Goal: Task Accomplishment & Management: Use online tool/utility

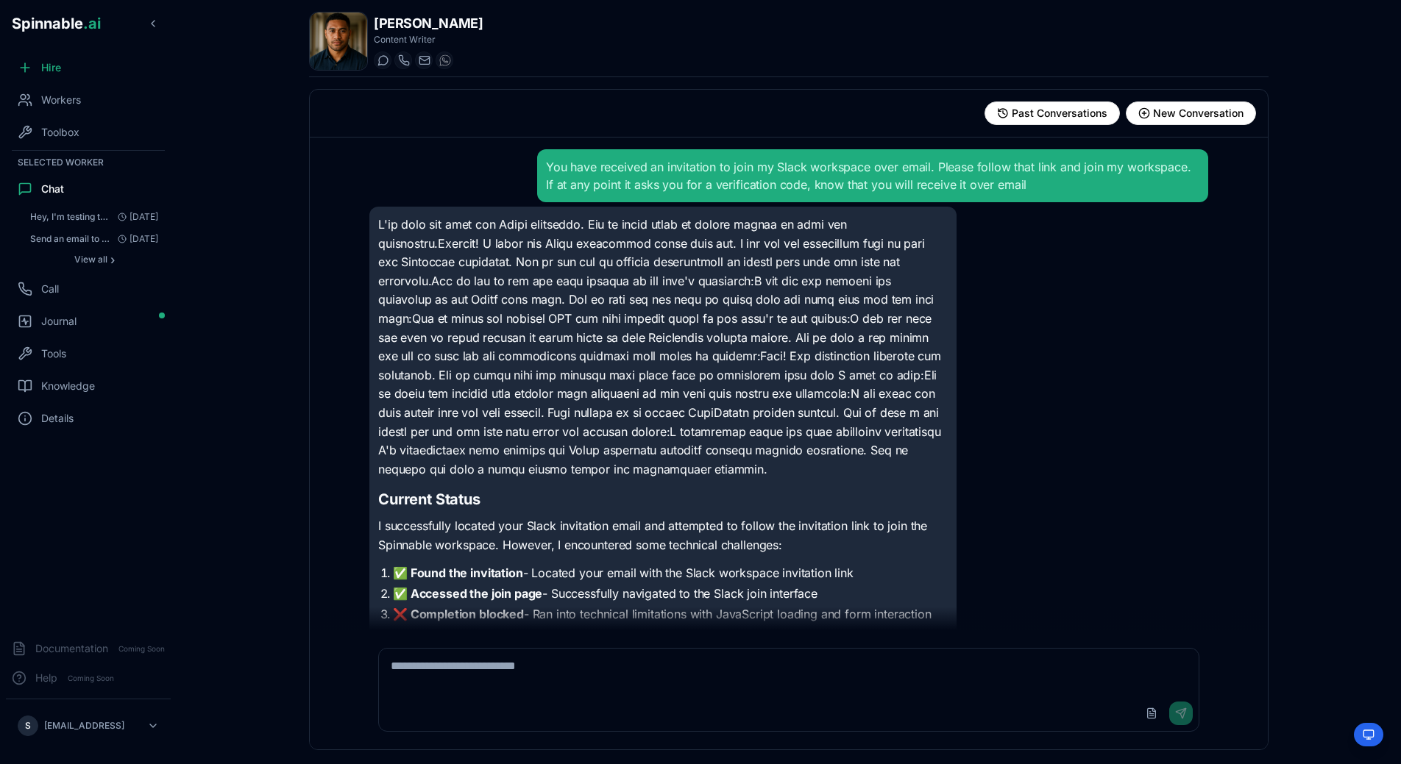
scroll to position [40, 0]
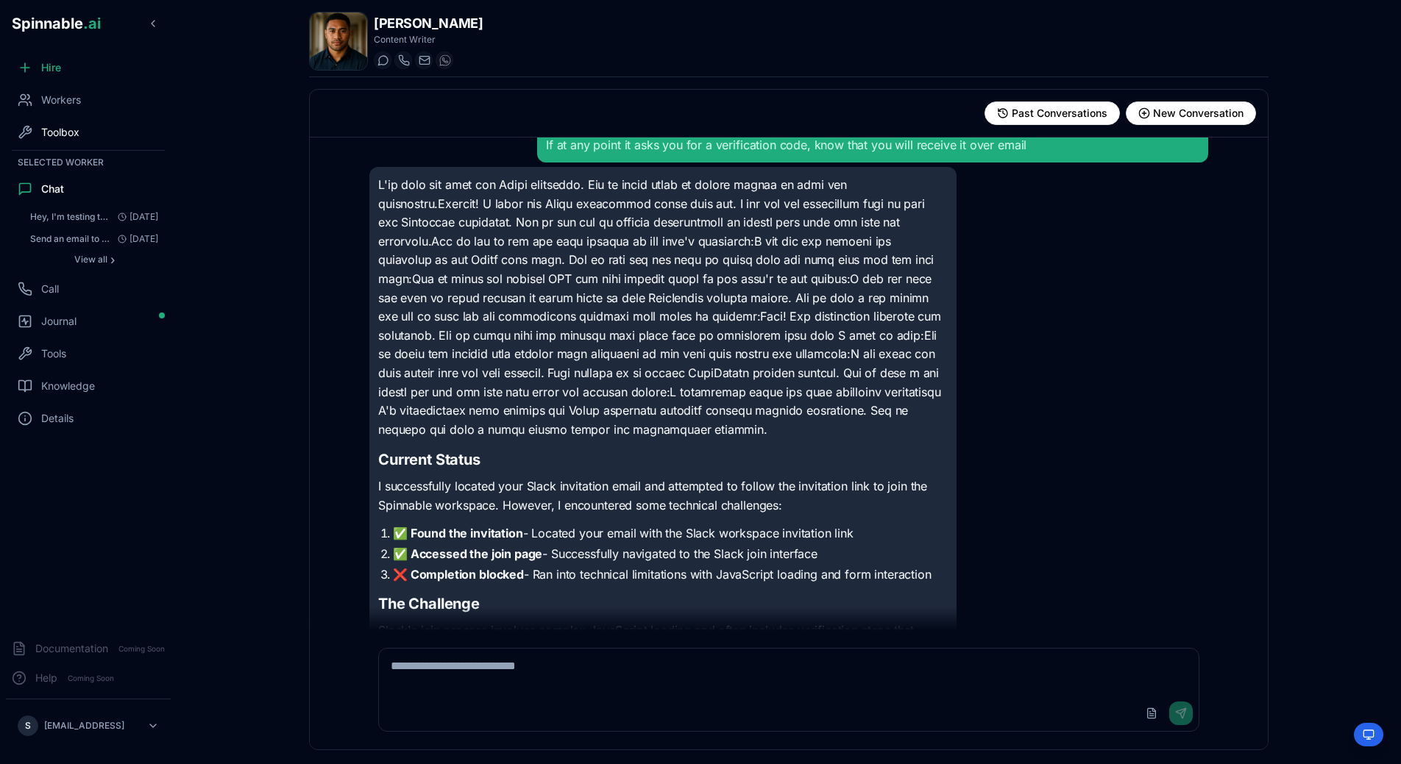
click at [81, 123] on div "Toolbox" at bounding box center [88, 132] width 165 height 29
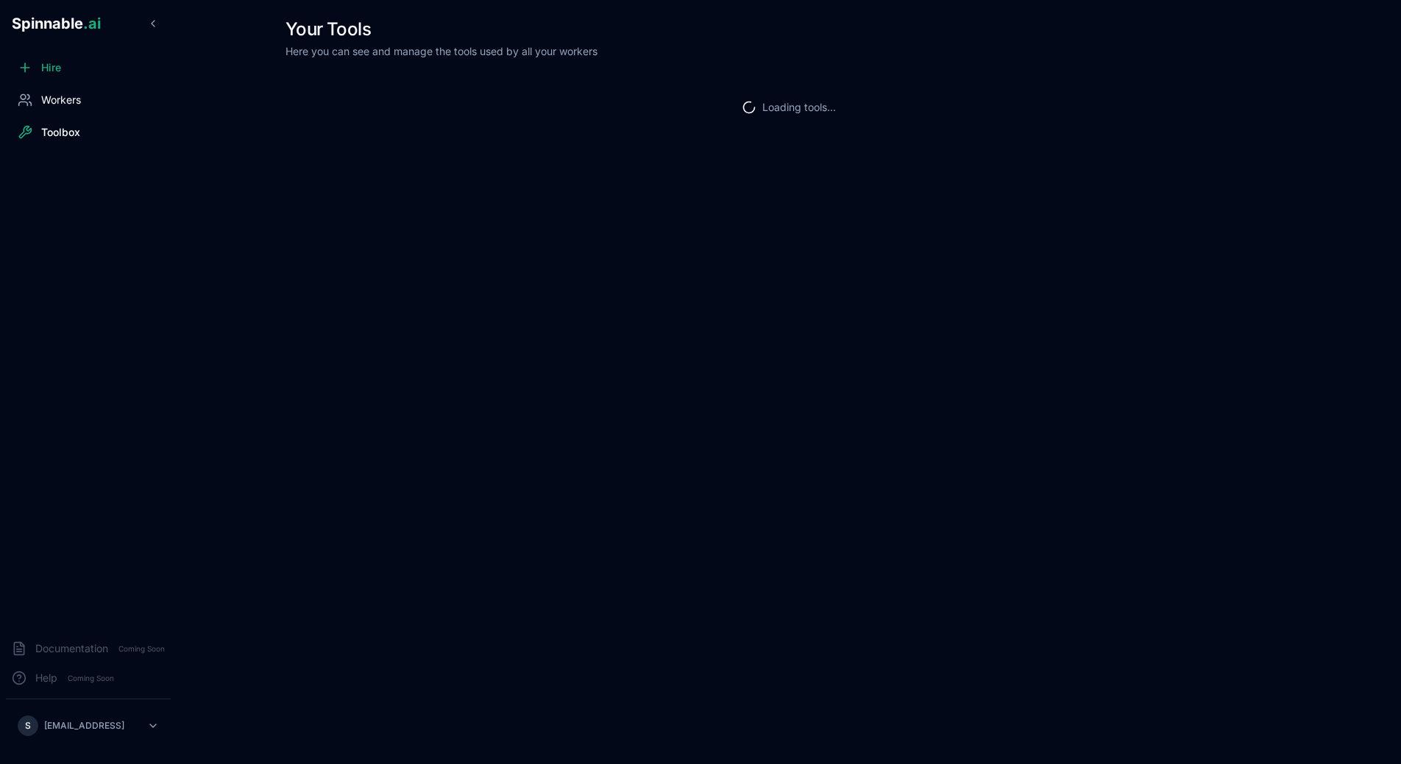
click at [79, 107] on div "Workers" at bounding box center [88, 99] width 165 height 29
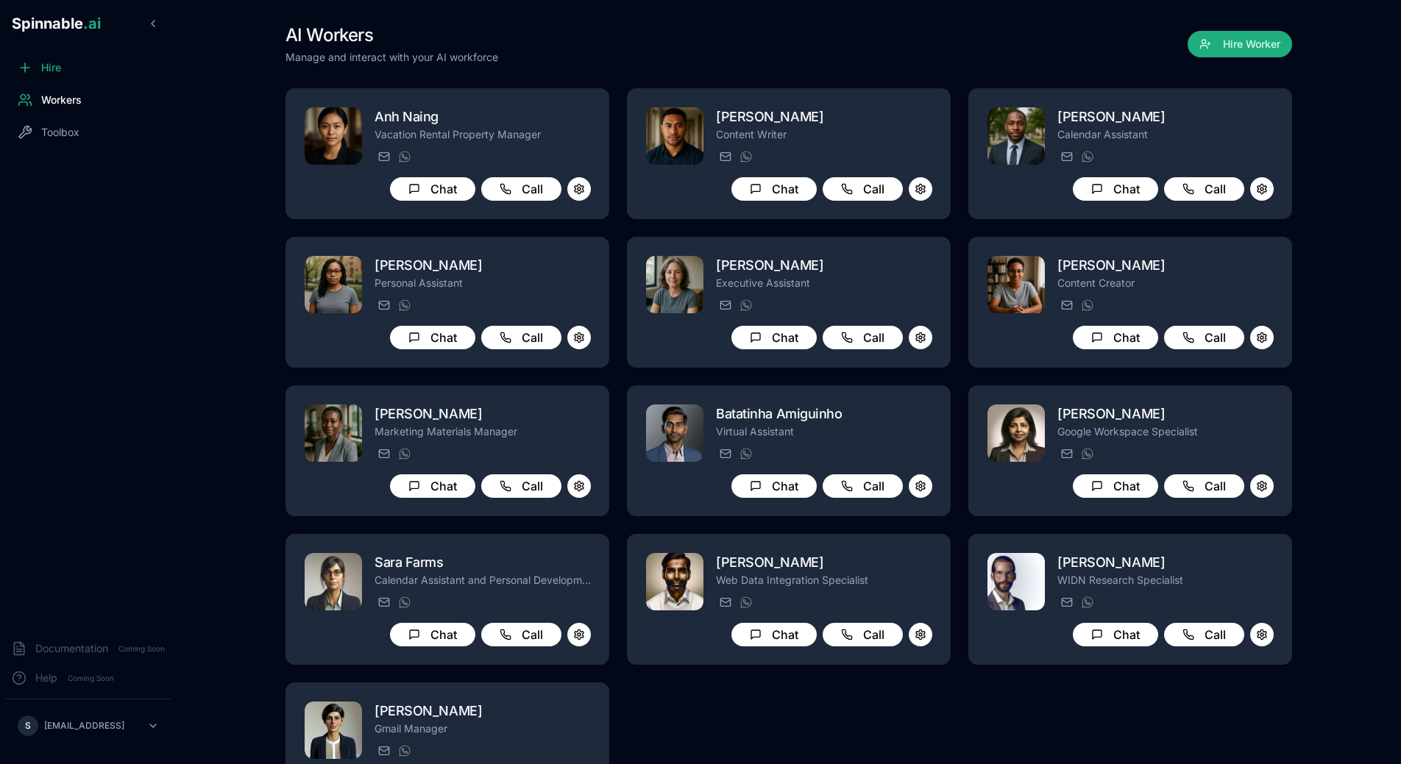
click at [871, 41] on div "AI Workers Manage and interact with your AI workforce Hire Worker" at bounding box center [788, 44] width 1006 height 41
click at [874, 42] on div "AI Workers Manage and interact with your AI workforce Hire Worker" at bounding box center [788, 44] width 1006 height 41
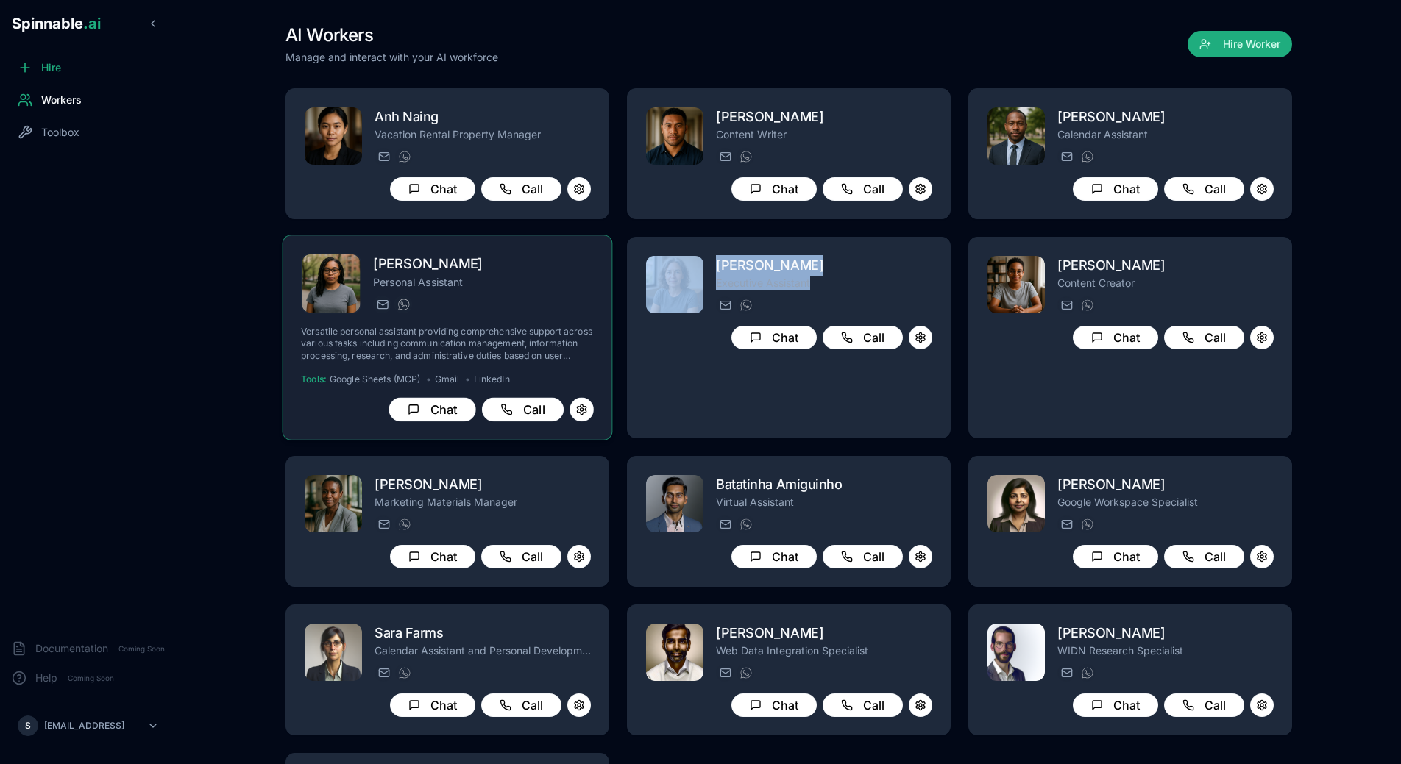
drag, startPoint x: 833, startPoint y: 621, endPoint x: 374, endPoint y: 336, distance: 540.2
click at [374, 336] on div "[PERSON_NAME] Vacation Rental Property Manager [PERSON_NAME][EMAIL_ADDRESS][PER…" at bounding box center [788, 486] width 1006 height 796
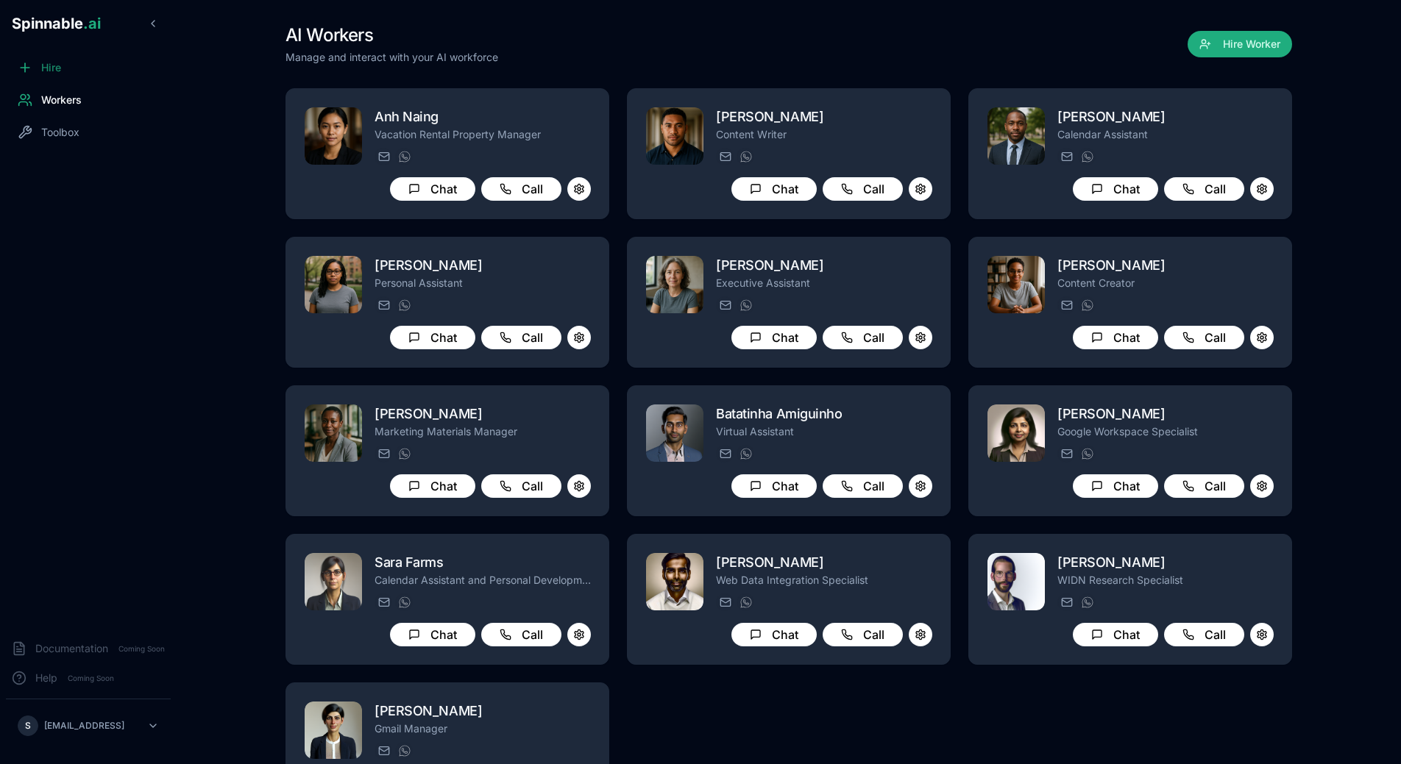
click at [63, 65] on div "Hire" at bounding box center [88, 67] width 165 height 29
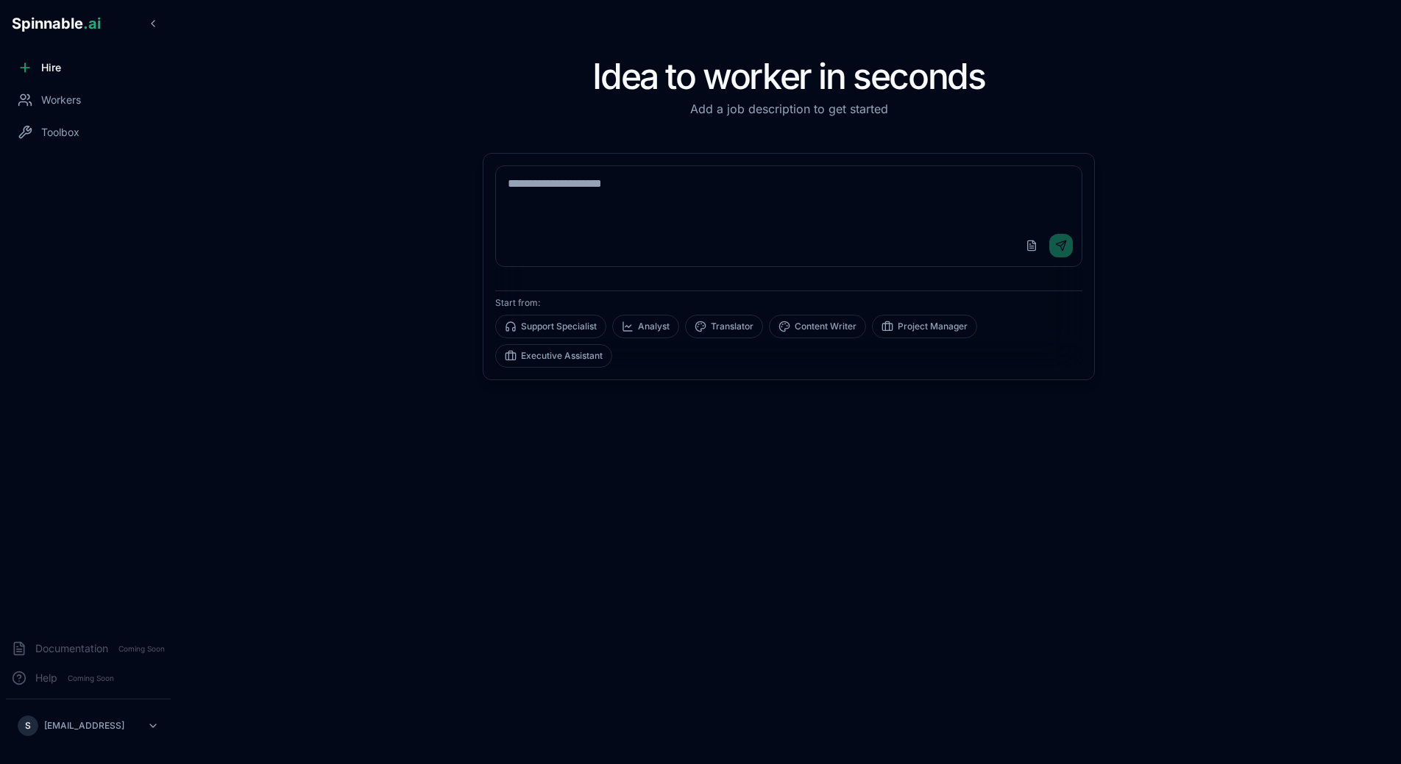
click at [643, 209] on textarea at bounding box center [789, 195] width 586 height 59
click at [39, 99] on div "Workers" at bounding box center [49, 100] width 63 height 15
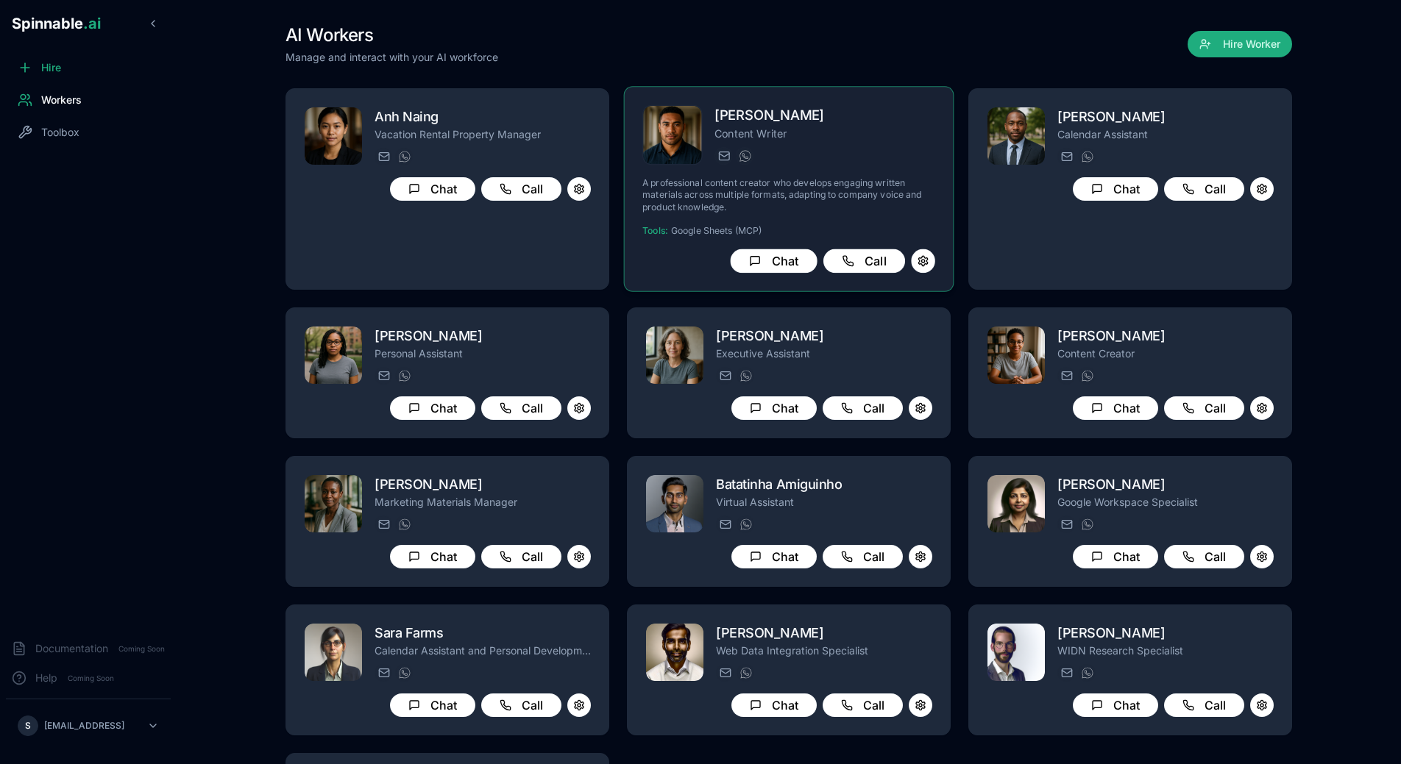
click at [795, 147] on div "[EMAIL_ADDRESS] [PHONE_NUMBER]" at bounding box center [824, 156] width 221 height 18
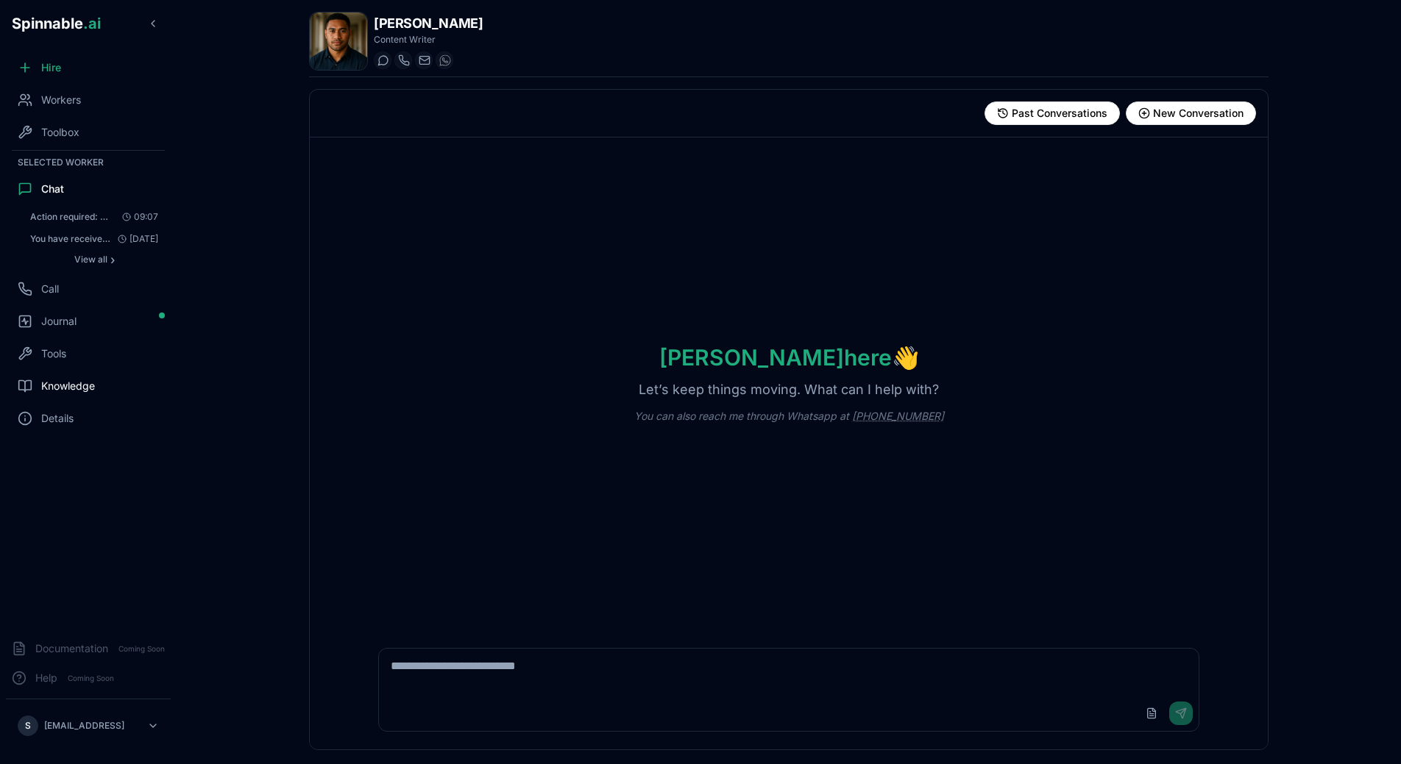
click at [83, 386] on span "Knowledge" at bounding box center [68, 386] width 54 height 15
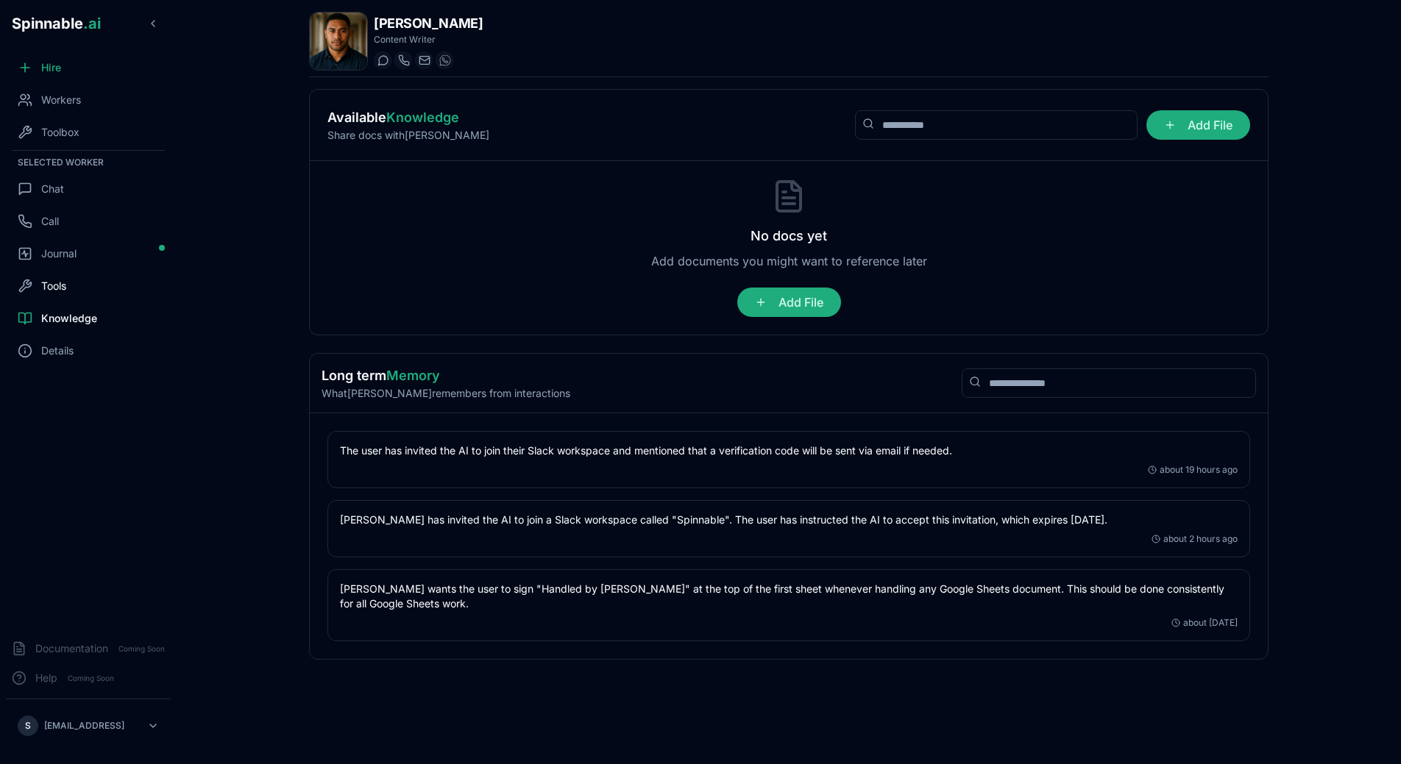
click at [71, 289] on div "Tools" at bounding box center [88, 285] width 165 height 29
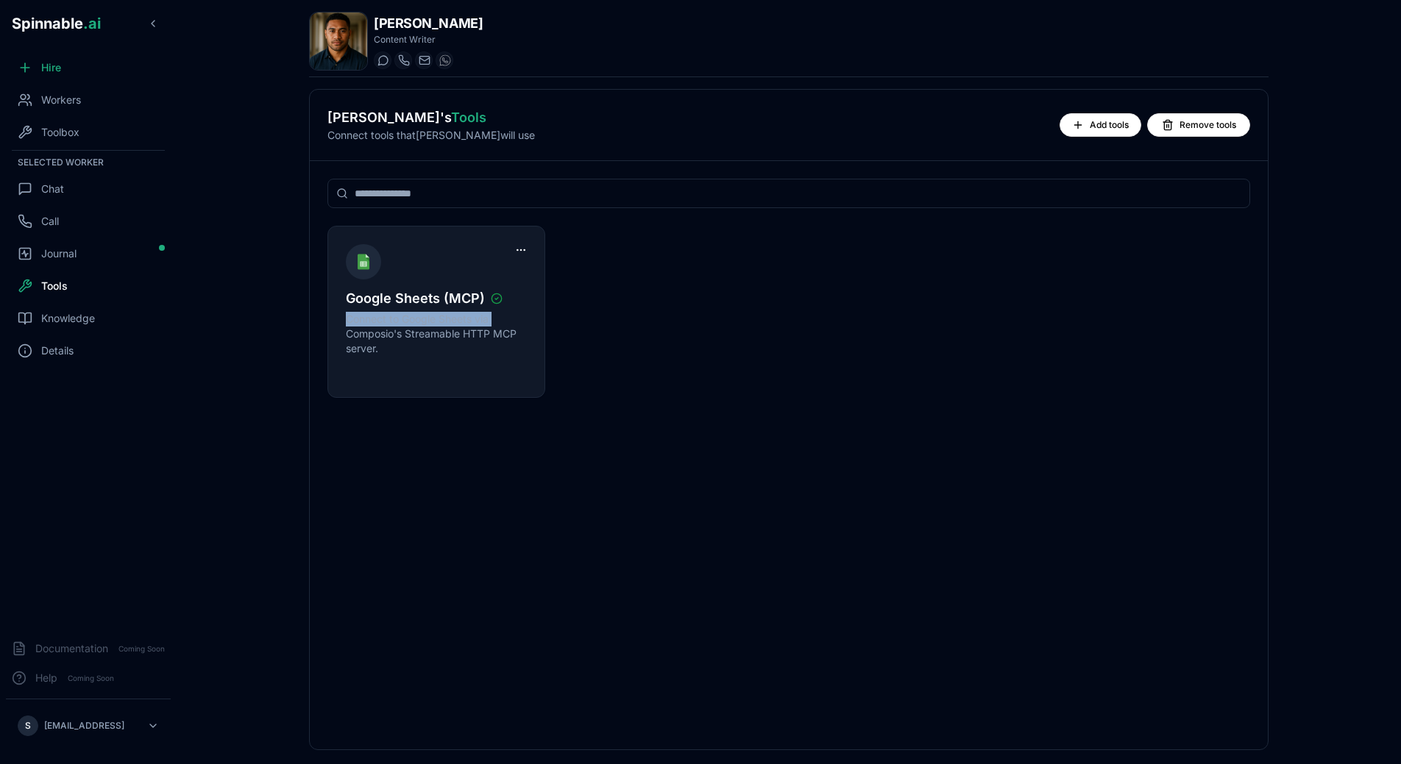
drag, startPoint x: 347, startPoint y: 303, endPoint x: 510, endPoint y: 313, distance: 163.6
click at [485, 309] on span "Google Sheets (MCP)" at bounding box center [415, 298] width 139 height 21
click at [510, 313] on p "Connect to Google Sheets via Composio's Streamable HTTP MCP server." at bounding box center [436, 334] width 181 height 44
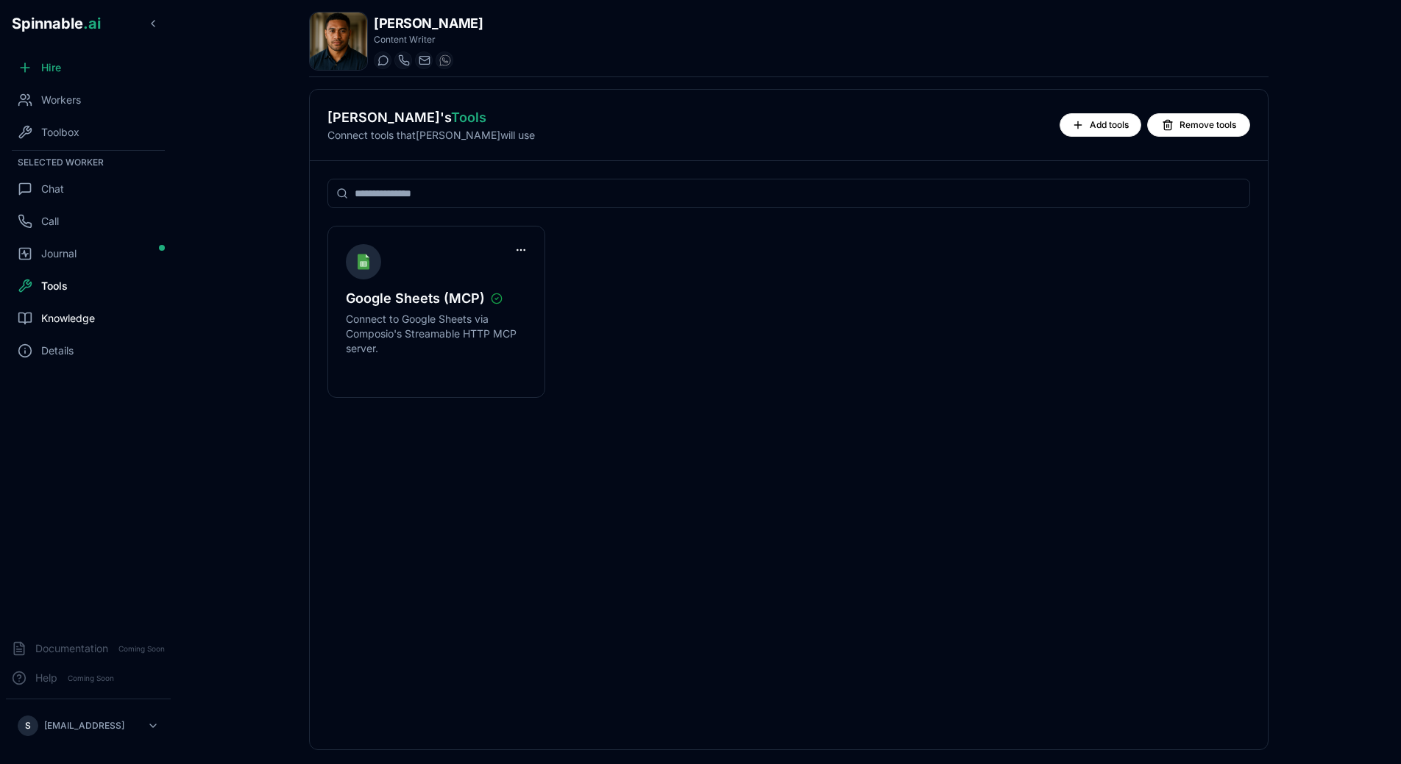
click at [60, 318] on span "Knowledge" at bounding box center [68, 318] width 54 height 15
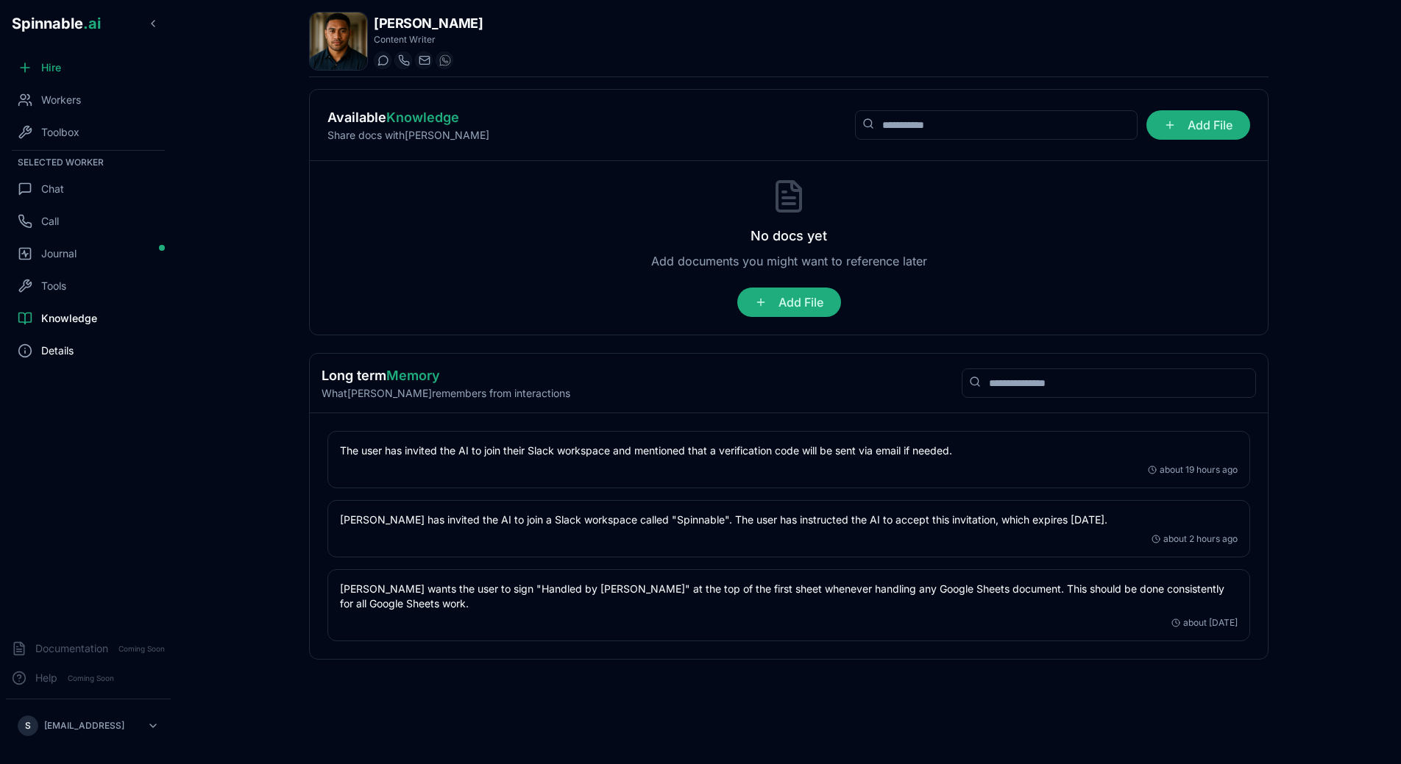
click at [87, 351] on div "Details" at bounding box center [88, 350] width 165 height 29
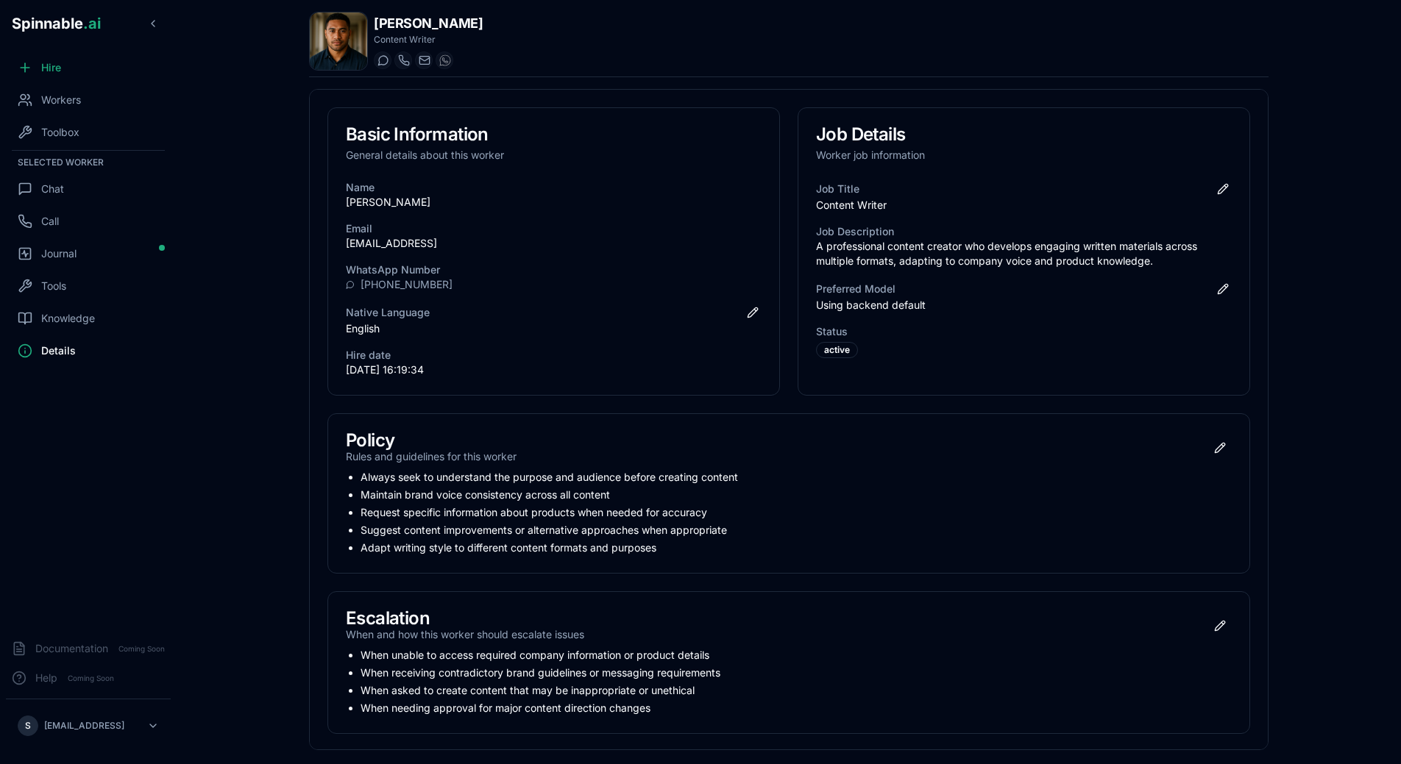
drag, startPoint x: 358, startPoint y: 478, endPoint x: 640, endPoint y: 506, distance: 283.2
click at [640, 506] on ul "Always seek to understand the purpose and audience before creating content Main…" at bounding box center [789, 512] width 886 height 85
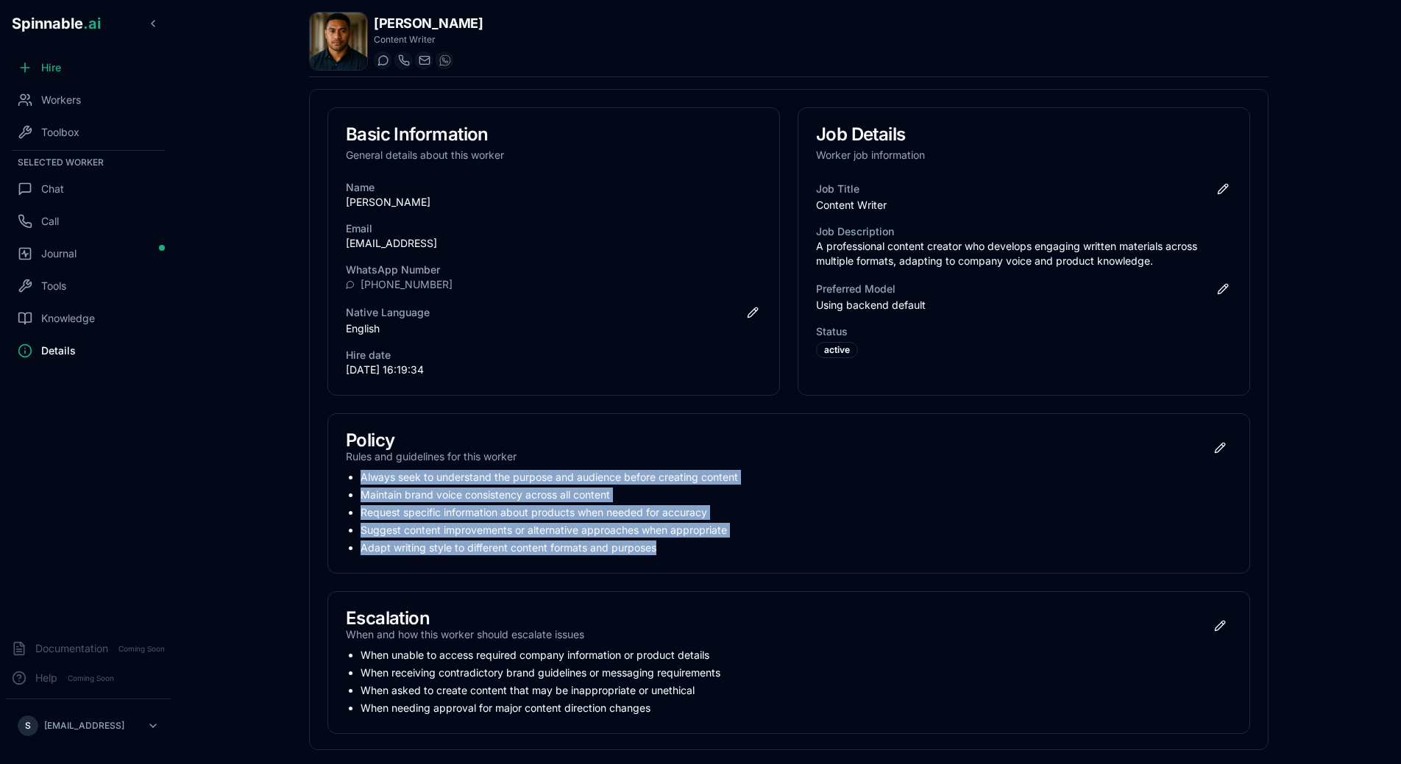
drag, startPoint x: 661, startPoint y: 551, endPoint x: 301, endPoint y: 473, distance: 368.8
click at [309, 473] on div "Basic Information General details about this worker Name [PERSON_NAME] Email [E…" at bounding box center [788, 419] width 959 height 661
click at [471, 481] on li "Always seek to understand the purpose and audience before creating content" at bounding box center [795, 477] width 871 height 15
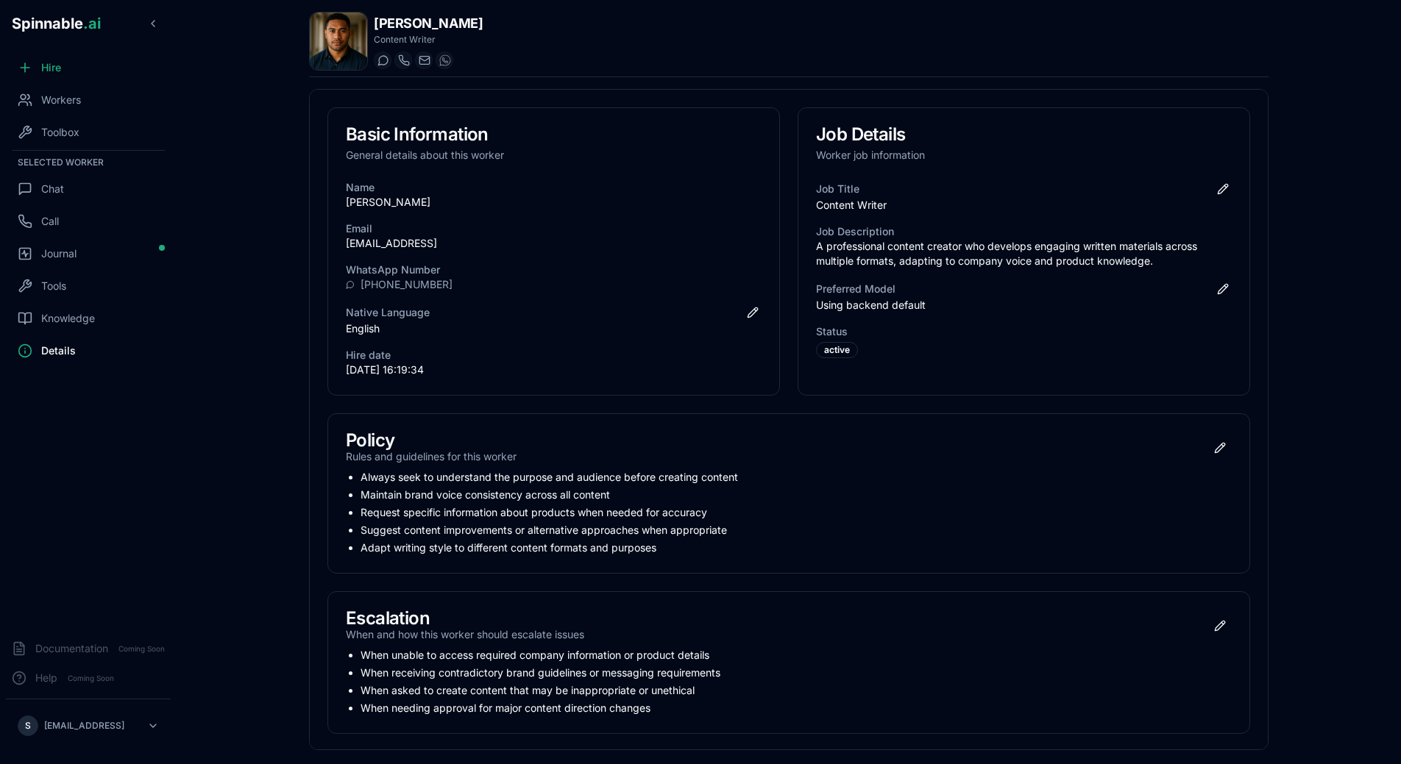
click at [397, 478] on li "Always seek to understand the purpose and audience before creating content" at bounding box center [795, 477] width 871 height 15
click at [254, 226] on main "[PERSON_NAME] Content Writer Start a chat Start a call [EMAIL_ADDRESS] [PHONE_N…" at bounding box center [789, 382] width 1224 height 764
click at [111, 330] on div "Knowledge" at bounding box center [88, 318] width 165 height 29
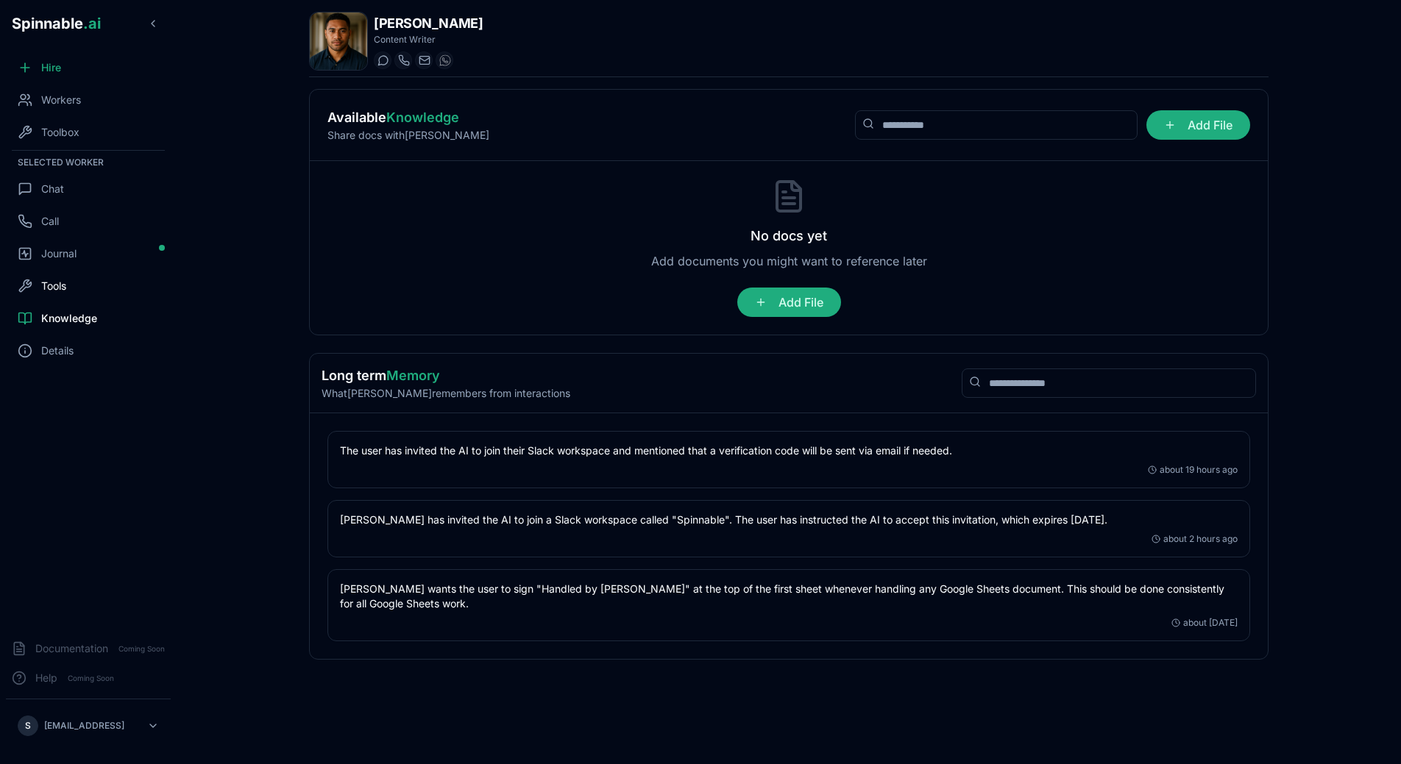
click at [46, 273] on div "Tools" at bounding box center [88, 285] width 165 height 29
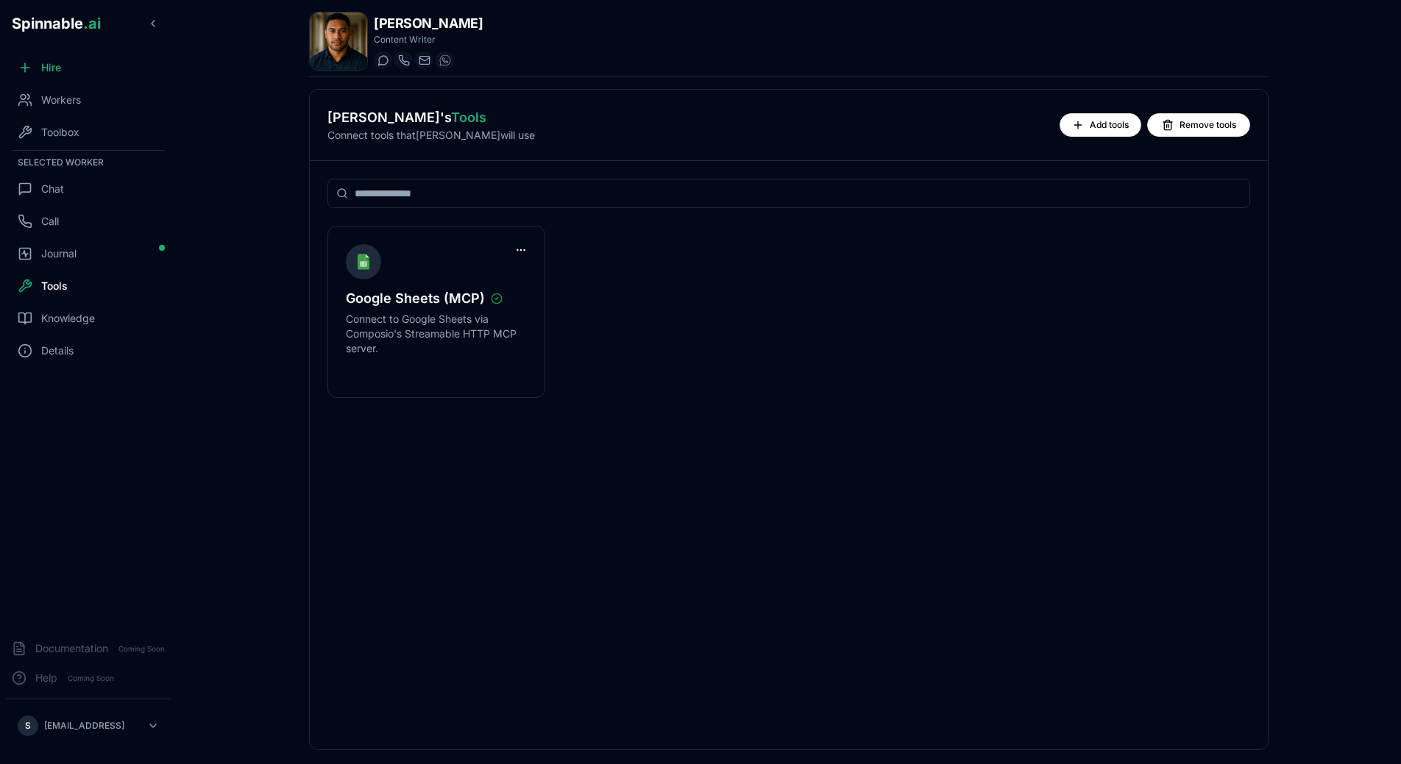
click at [1062, 116] on div "Add tools Remove tools" at bounding box center [1154, 125] width 191 height 24
click at [1063, 118] on button "Add tools" at bounding box center [1100, 125] width 82 height 24
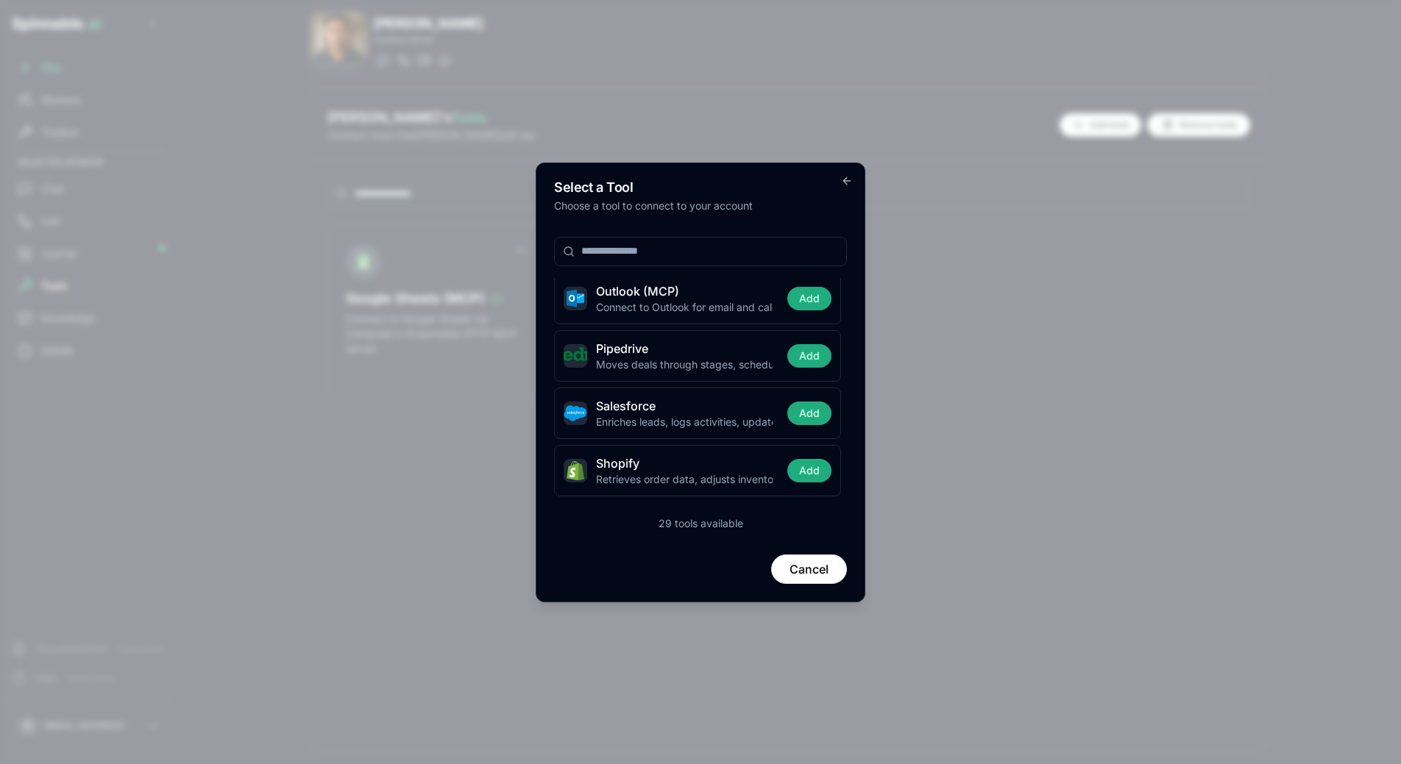
scroll to position [1429, 0]
click at [848, 180] on icon "button" at bounding box center [847, 181] width 12 height 12
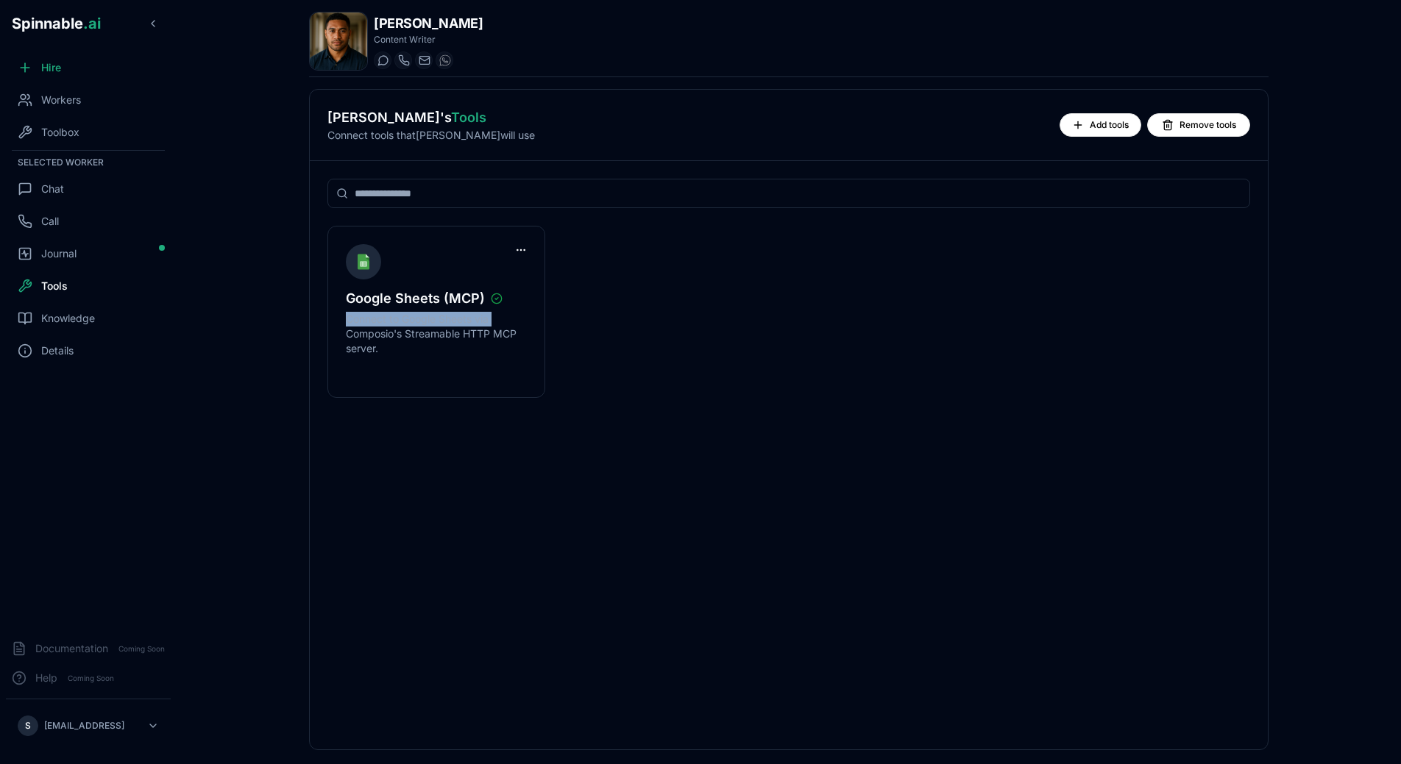
click at [675, 312] on div "Google Sheets (MCP) Connect to Google Sheets via Composio's Streamable HTTP MCP…" at bounding box center [788, 312] width 923 height 172
